Goal: Transaction & Acquisition: Obtain resource

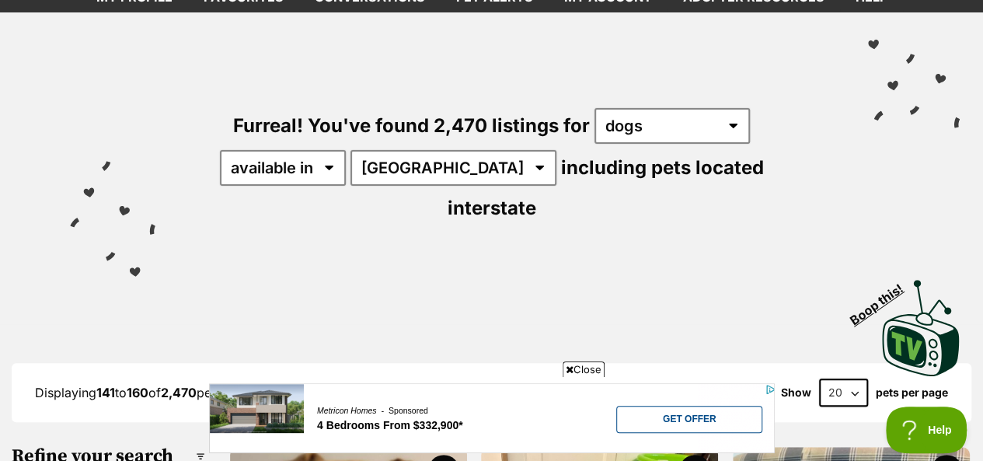
scroll to position [78, 0]
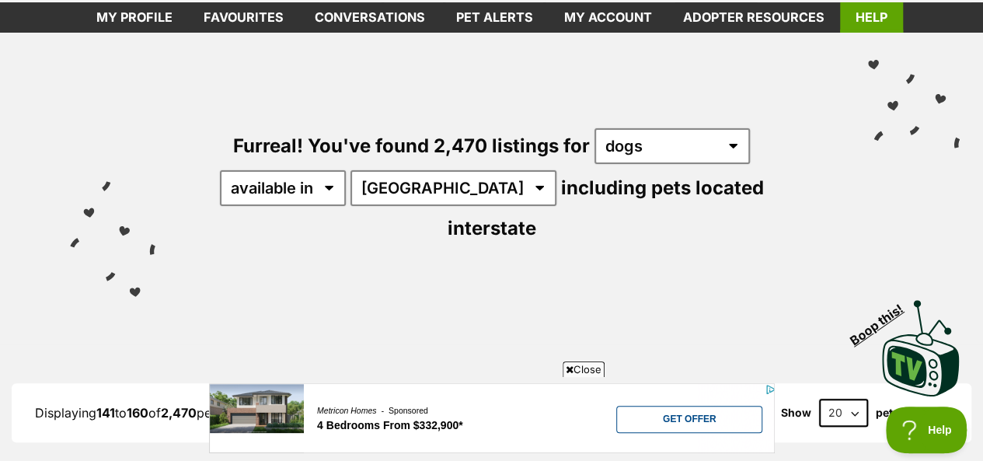
click at [872, 16] on link "Help" at bounding box center [871, 17] width 63 height 30
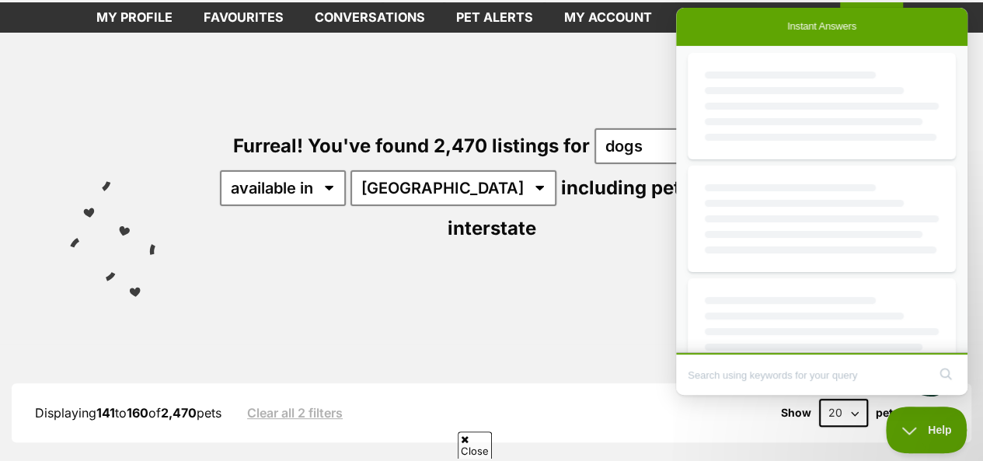
scroll to position [0, 0]
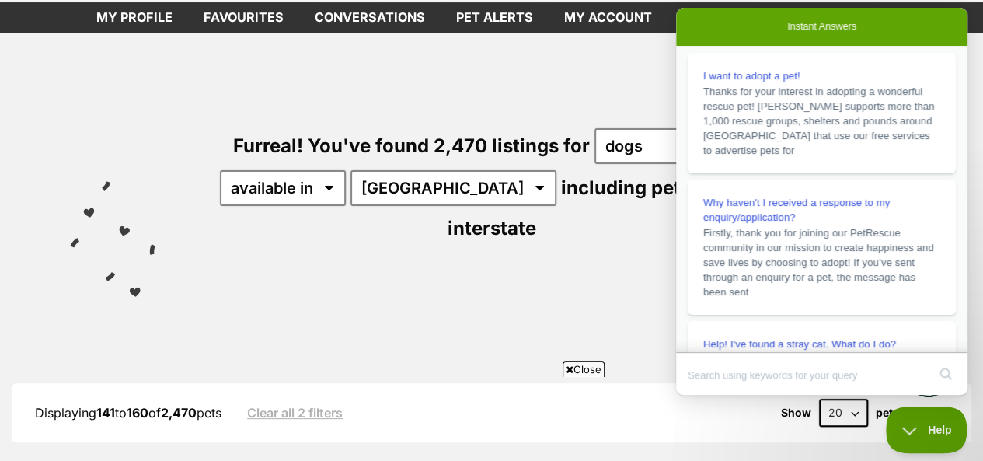
click at [607, 286] on div "Visit PetRescue TV (external site) Boop this!" at bounding box center [491, 342] width 936 height 113
click at [514, 243] on div "Furreal! You've found 2,470 listings for any type of pet cats dogs other pets a…" at bounding box center [491, 159] width 936 height 253
click at [605, 72] on div "Furreal! You've found 2,470 listings for any type of pet cats dogs other pets a…" at bounding box center [491, 159] width 936 height 253
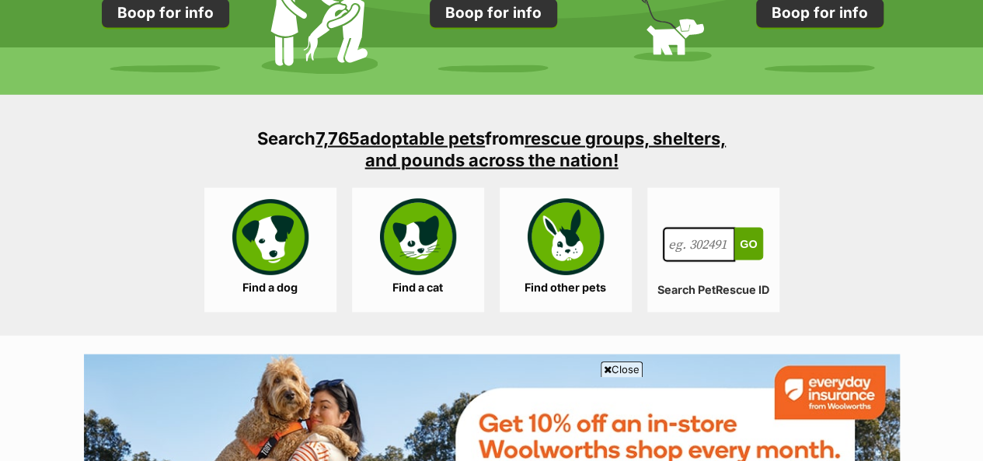
scroll to position [1477, 0]
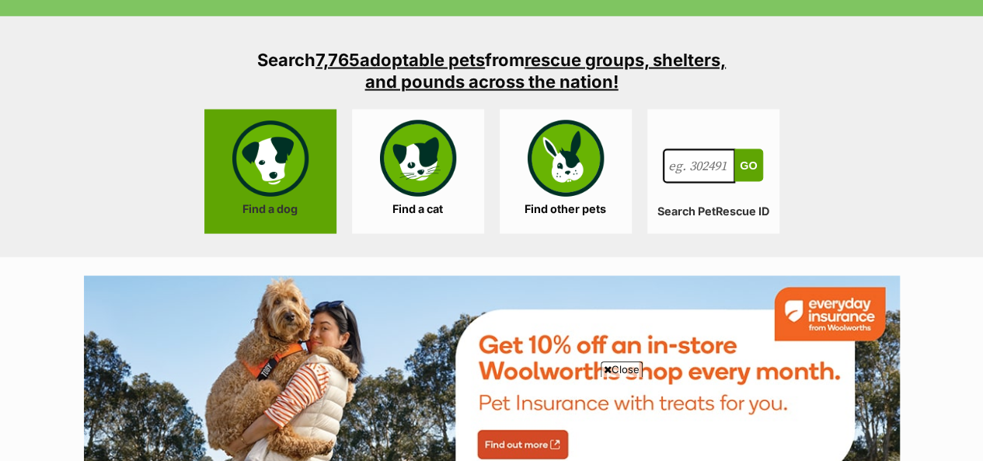
click at [283, 179] on link "Find a dog" at bounding box center [270, 172] width 132 height 124
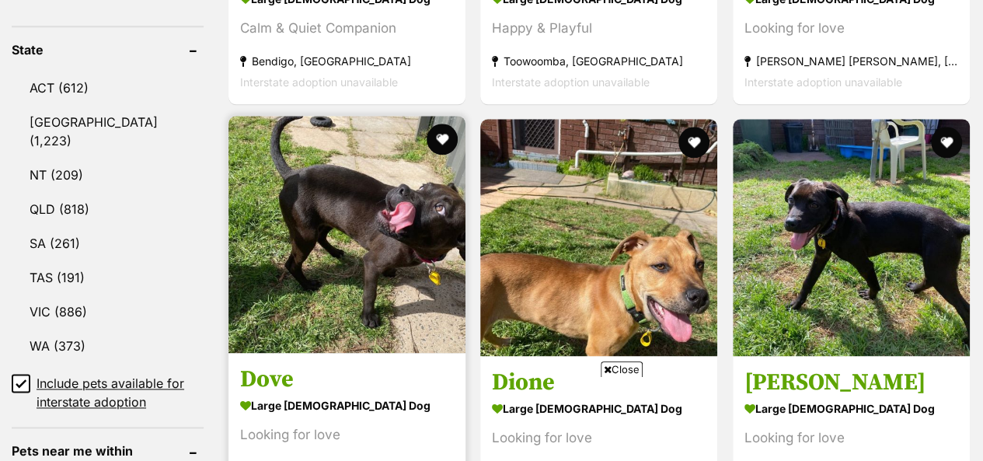
scroll to position [855, 0]
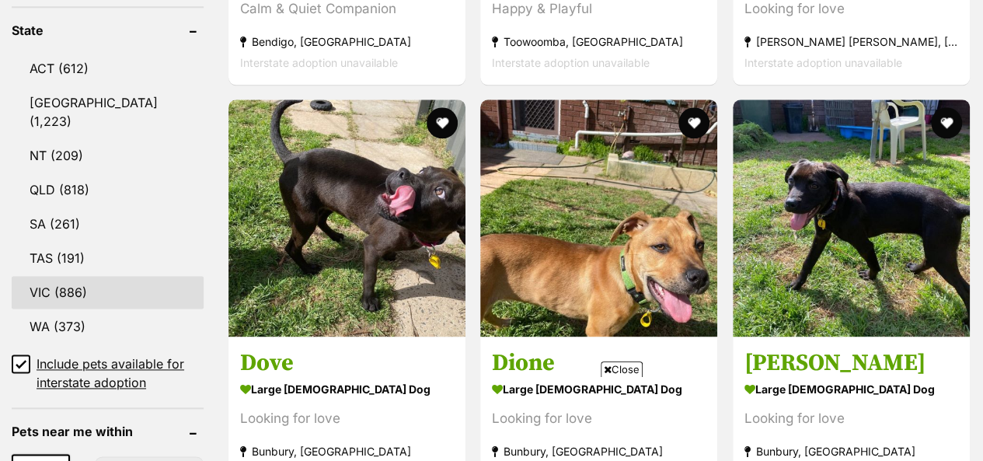
click at [73, 276] on link "VIC (886)" at bounding box center [108, 292] width 192 height 33
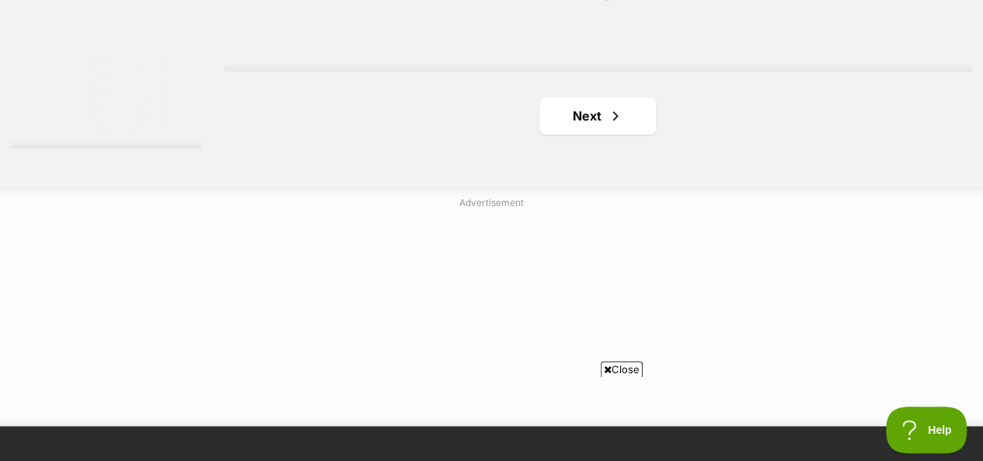
scroll to position [3808, 0]
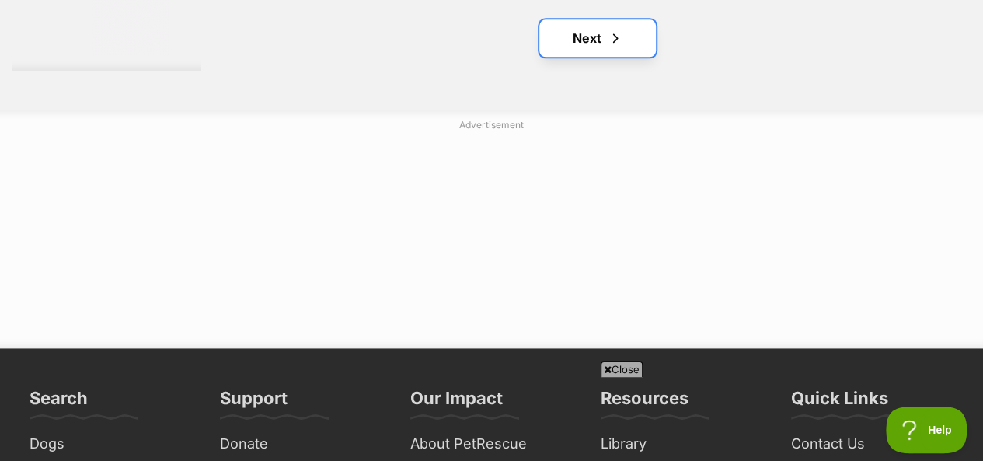
click at [584, 37] on link "Next" at bounding box center [597, 37] width 117 height 37
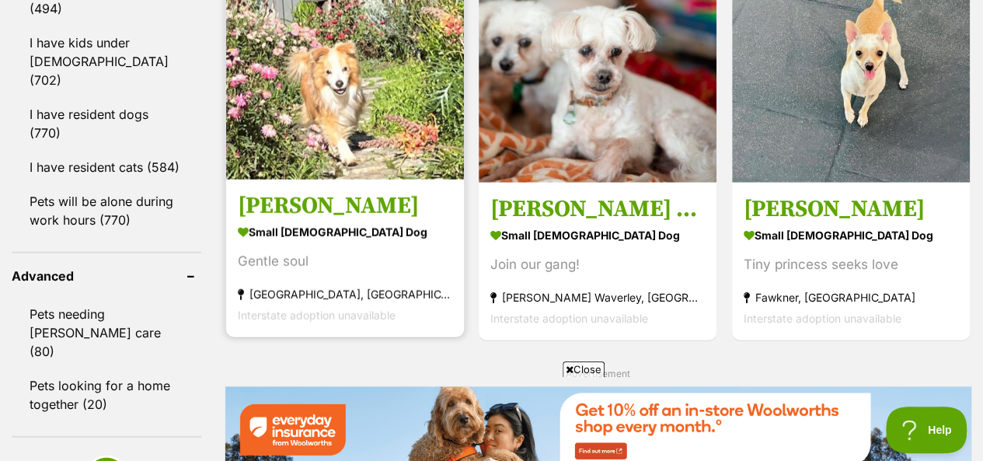
click at [357, 91] on img at bounding box center [345, 61] width 238 height 238
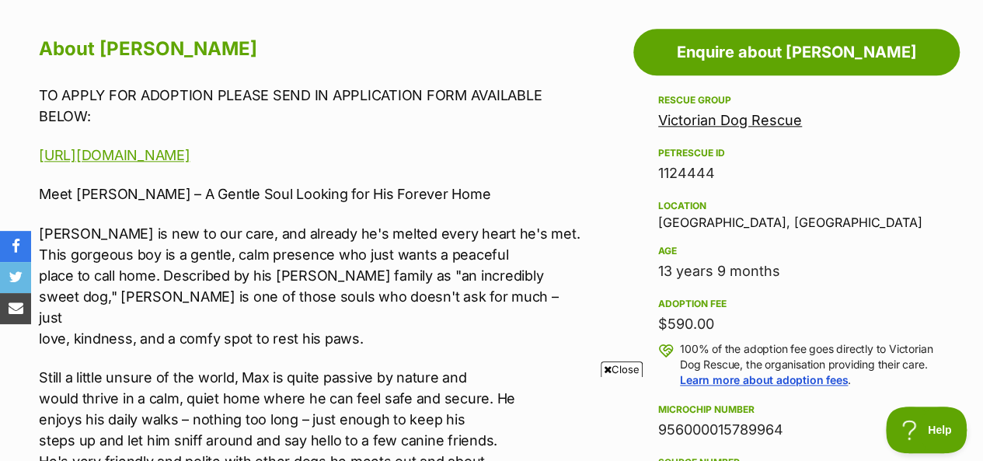
scroll to position [777, 0]
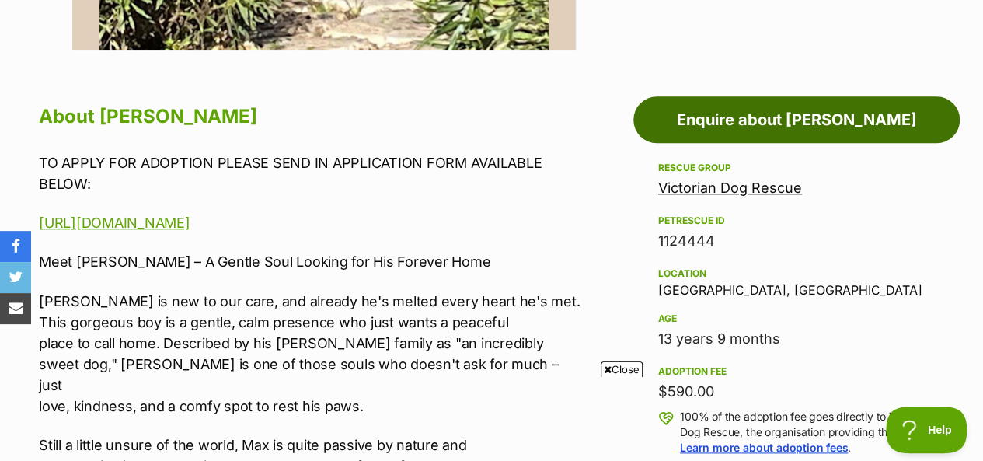
click at [806, 116] on link "Enquire about Max Quinnell" at bounding box center [796, 119] width 326 height 47
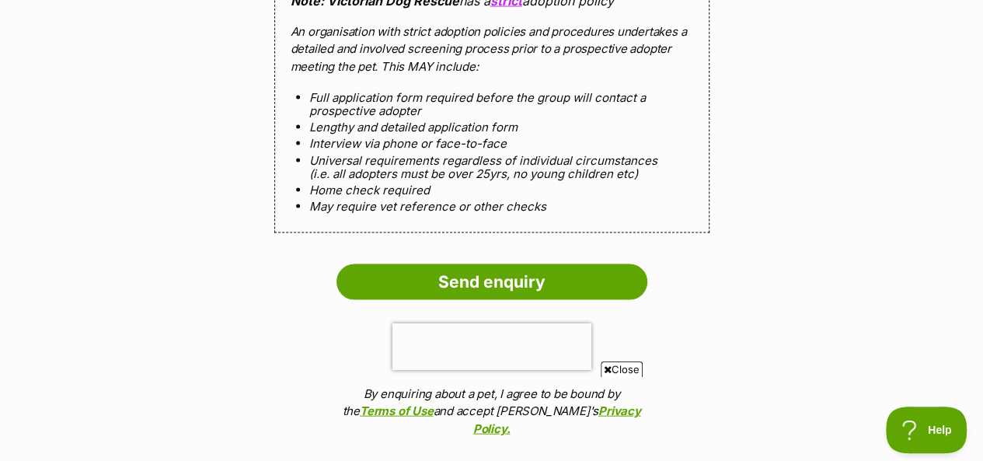
scroll to position [1554, 0]
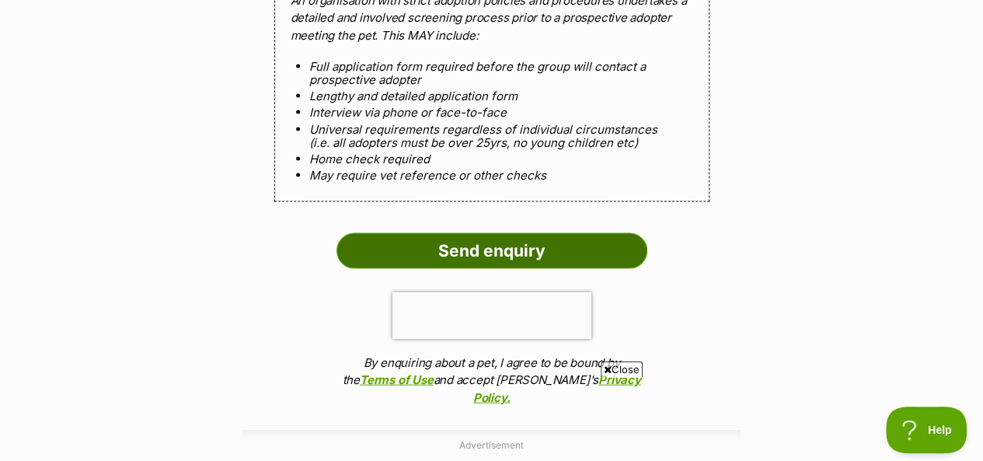
click at [496, 248] on input "Send enquiry" at bounding box center [492, 251] width 311 height 36
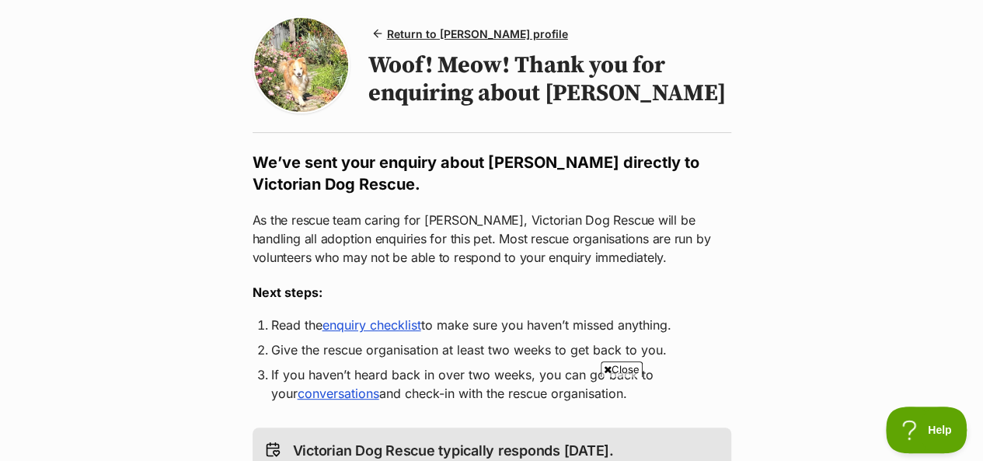
scroll to position [155, 0]
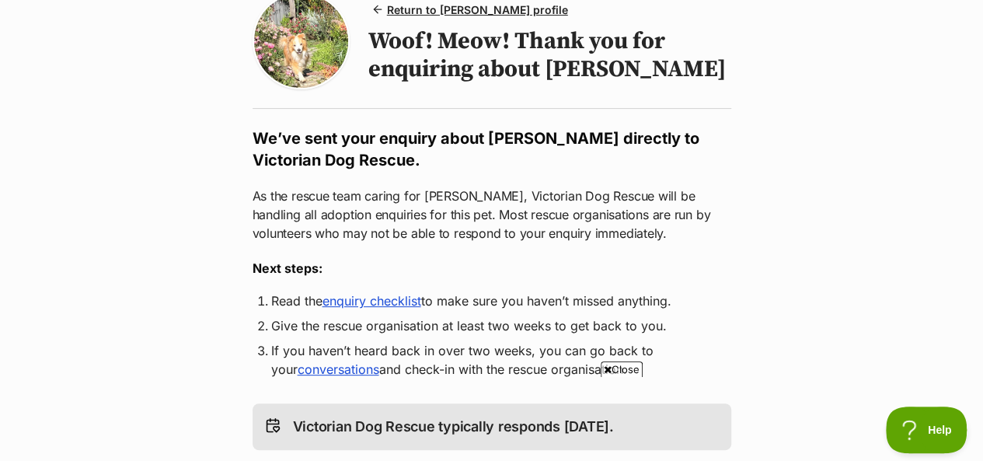
click at [382, 302] on link "enquiry checklist" at bounding box center [372, 301] width 99 height 16
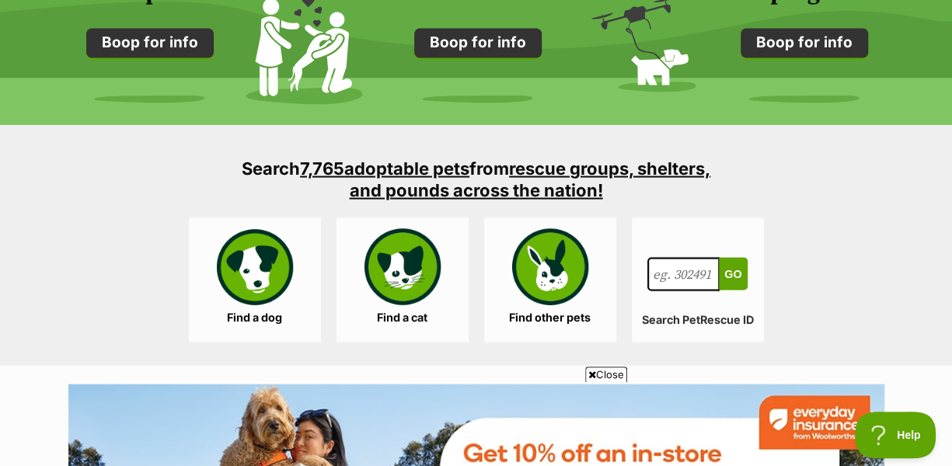
scroll to position [1399, 0]
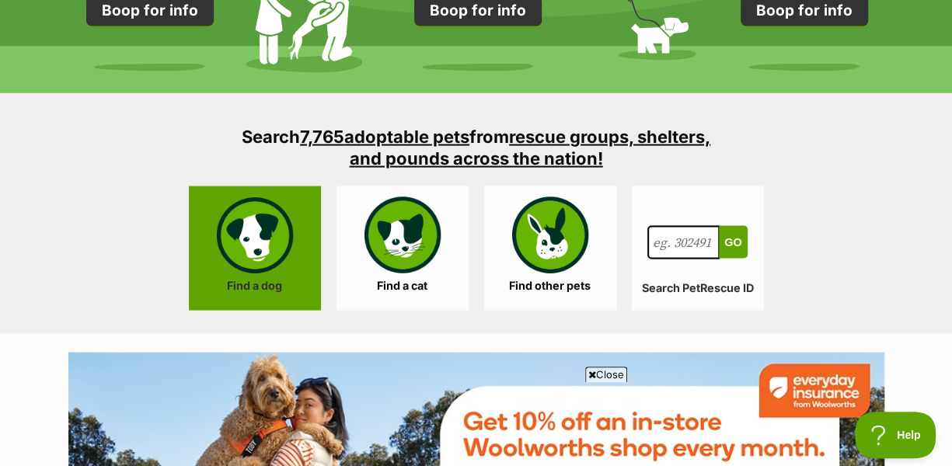
click at [243, 236] on link "Find a dog" at bounding box center [255, 248] width 132 height 124
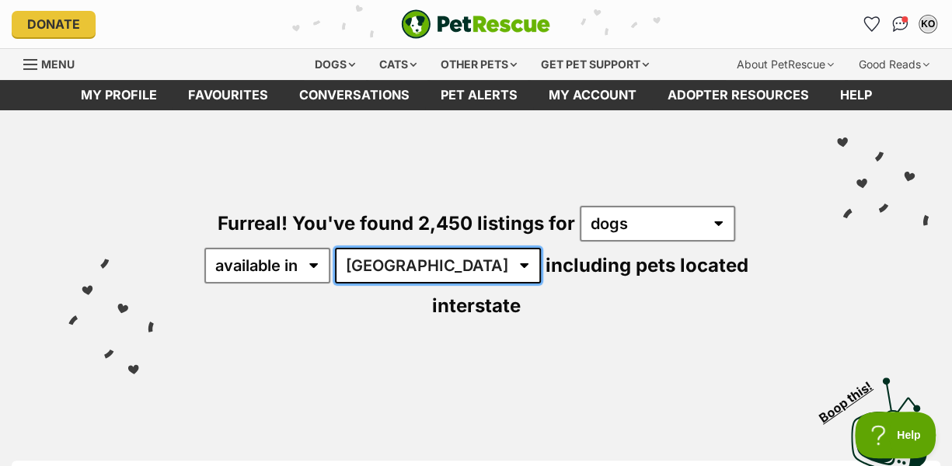
click at [434, 263] on select "Australia ACT NSW NT QLD SA TAS VIC WA" at bounding box center [438, 266] width 206 height 36
select select "VIC"
click at [337, 248] on select "Australia ACT NSW NT QLD SA TAS VIC WA" at bounding box center [438, 266] width 206 height 36
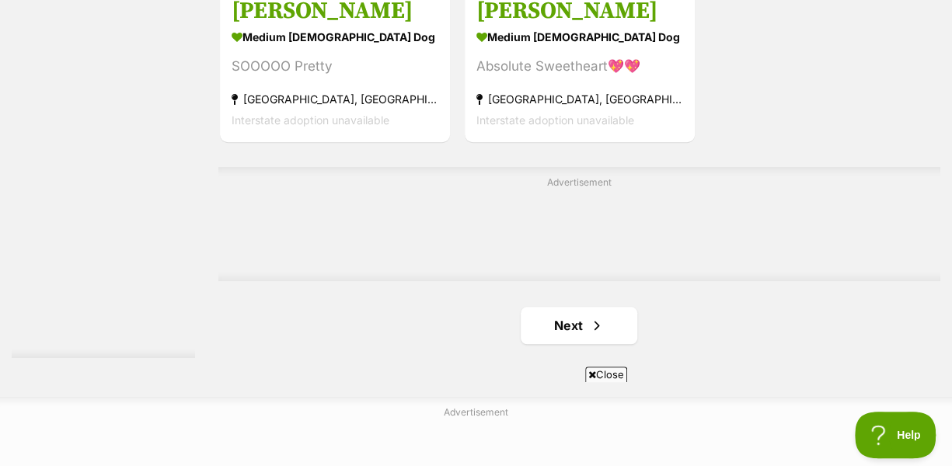
scroll to position [3575, 0]
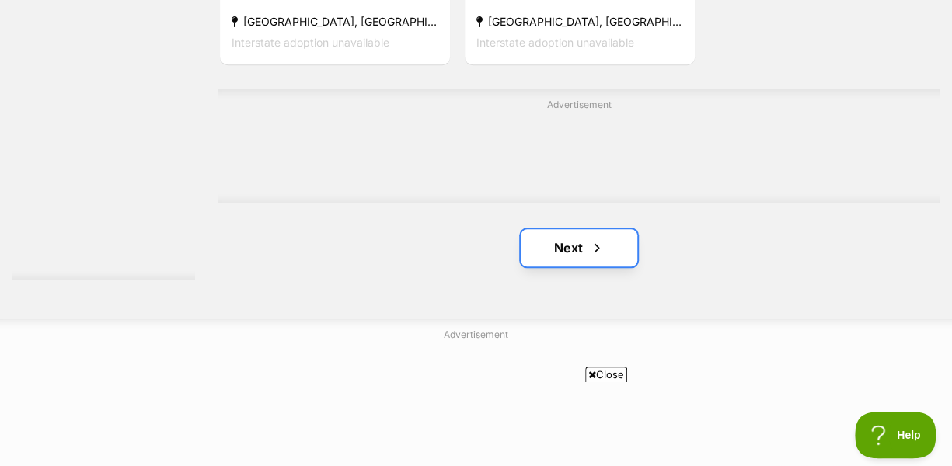
click at [581, 229] on link "Next" at bounding box center [579, 247] width 117 height 37
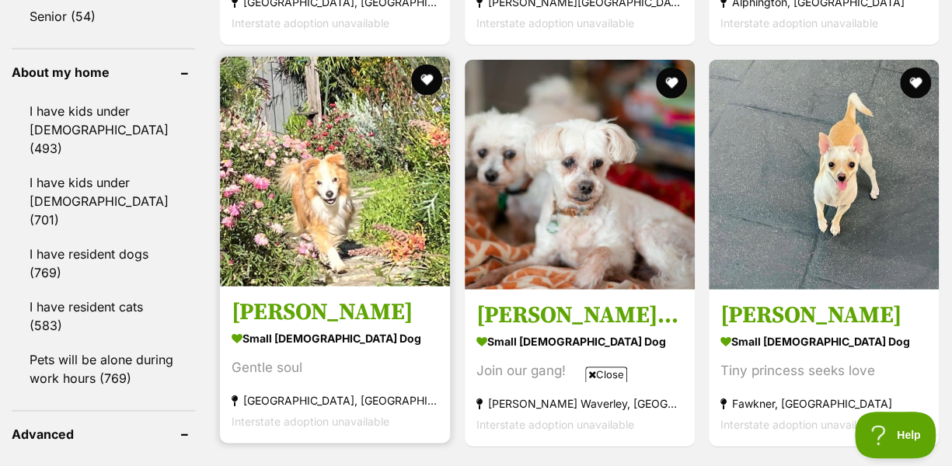
scroll to position [1865, 0]
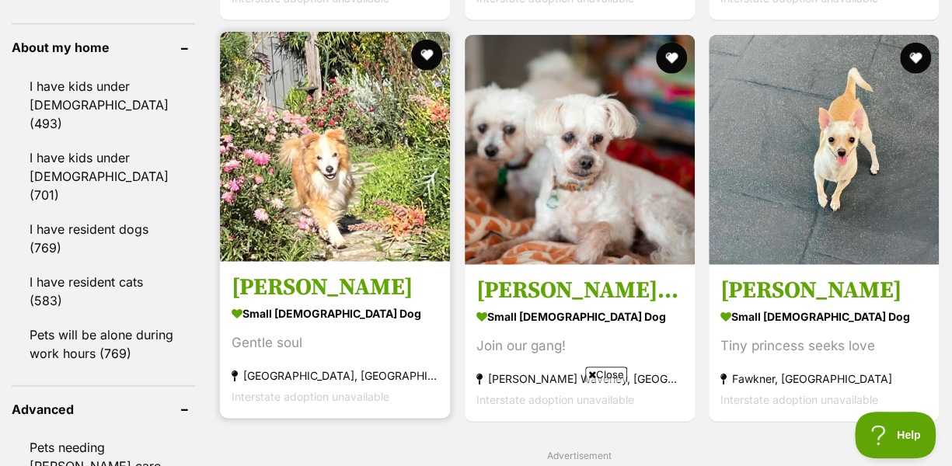
click at [340, 148] on img at bounding box center [335, 147] width 230 height 230
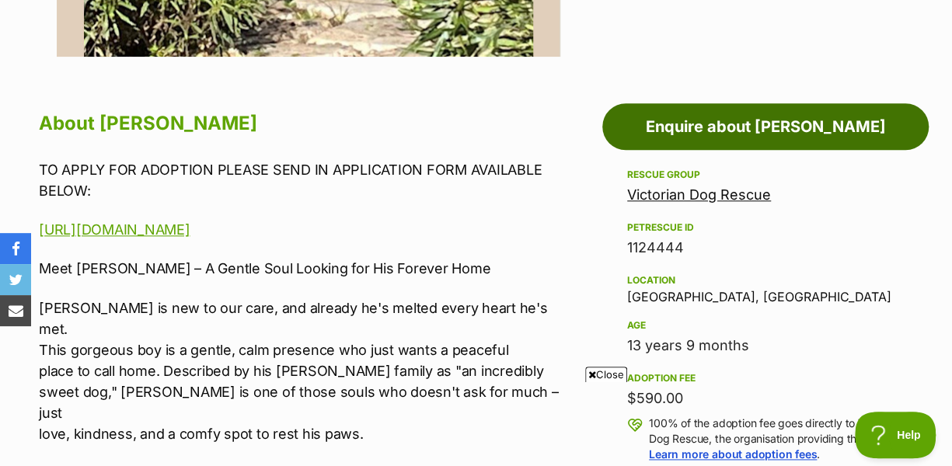
scroll to position [769, 0]
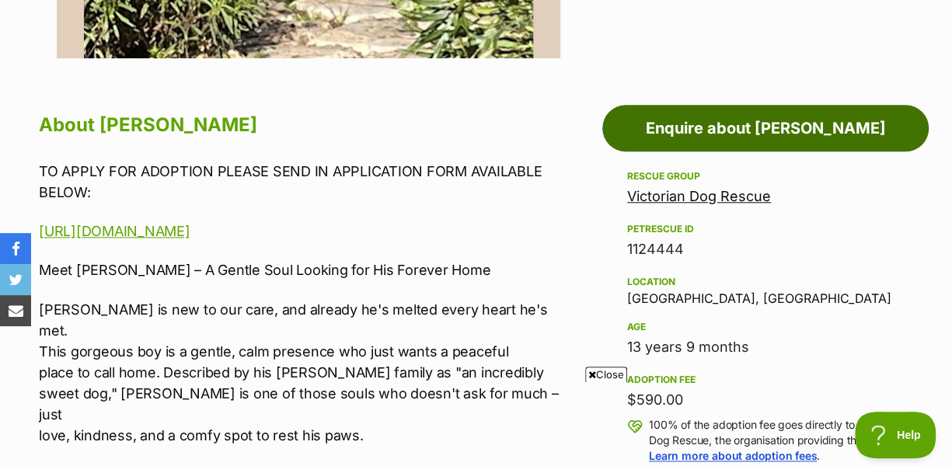
click at [859, 129] on link "Enquire about [PERSON_NAME]" at bounding box center [765, 128] width 326 height 47
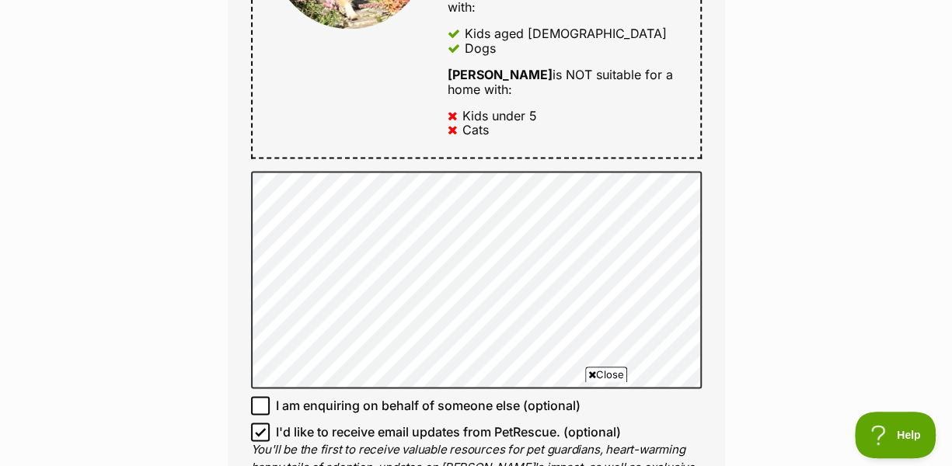
click at [612, 371] on span "Close" at bounding box center [606, 375] width 42 height 16
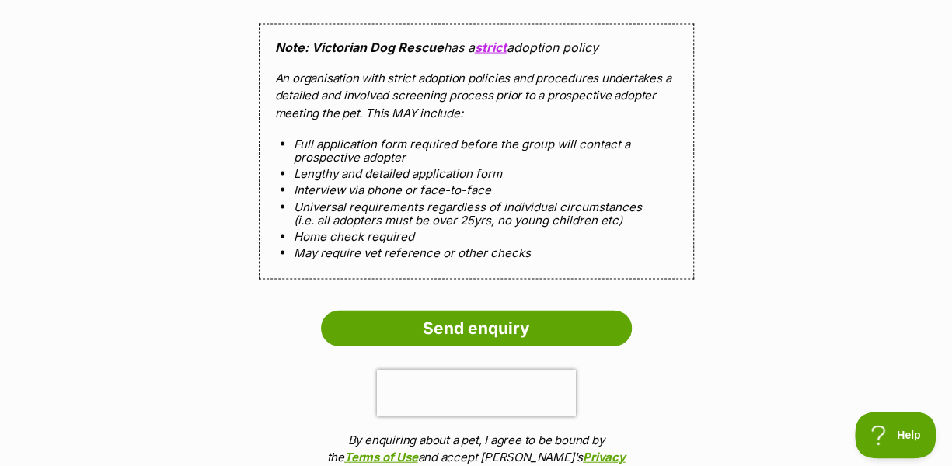
scroll to position [1554, 0]
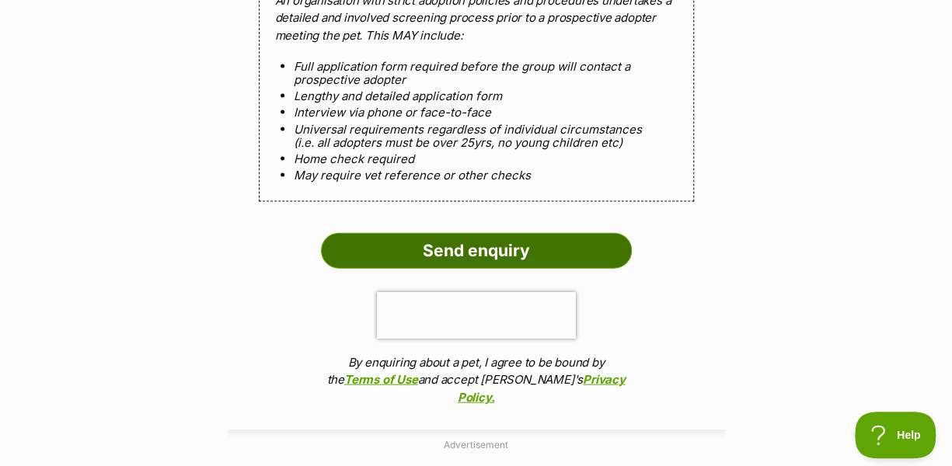
click at [491, 243] on input "Send enquiry" at bounding box center [476, 251] width 311 height 36
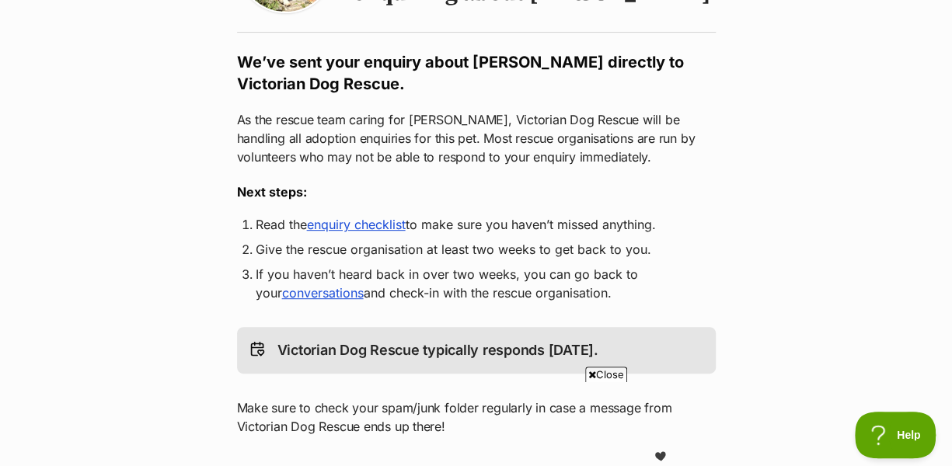
scroll to position [233, 0]
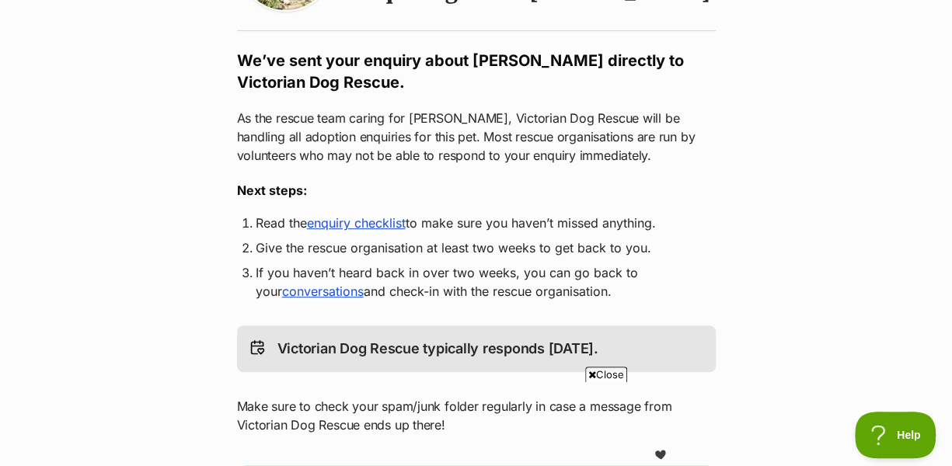
click at [386, 223] on link "enquiry checklist" at bounding box center [356, 223] width 99 height 16
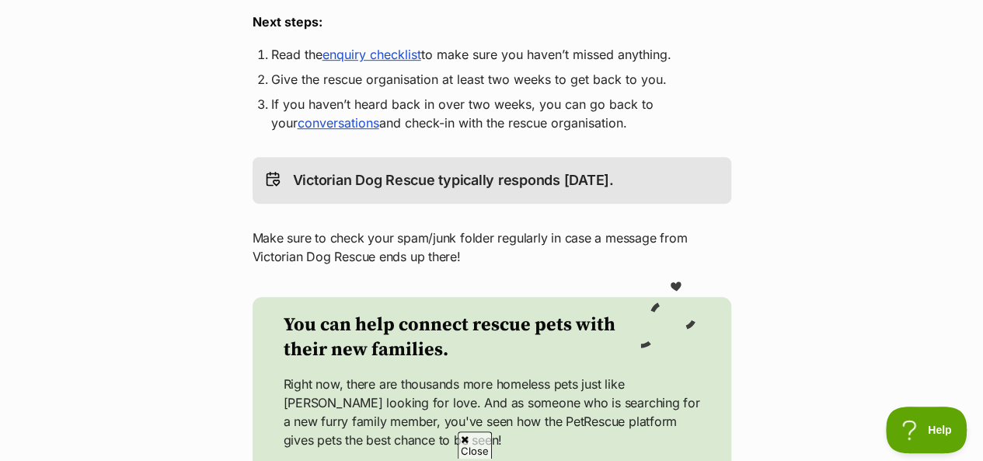
scroll to position [389, 0]
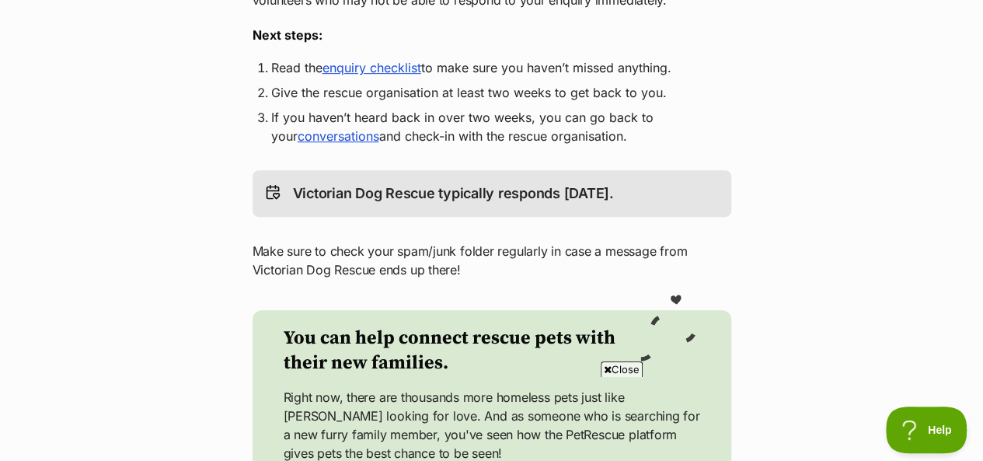
click at [379, 67] on link "enquiry checklist" at bounding box center [372, 68] width 99 height 16
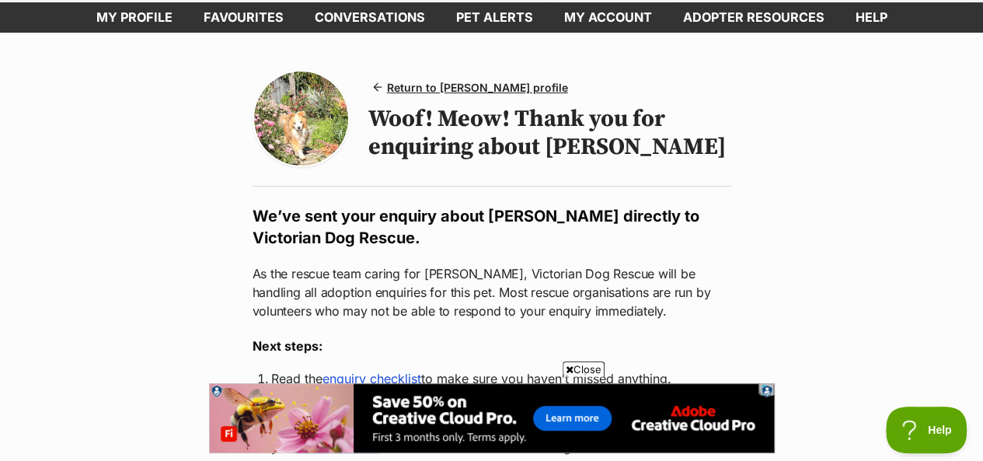
scroll to position [0, 0]
